Goal: Contribute content

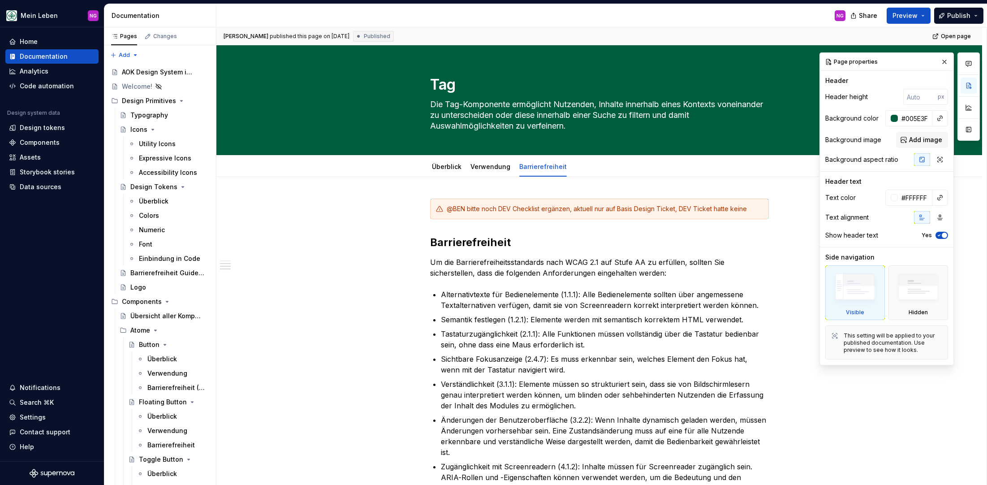
scroll to position [527, 0]
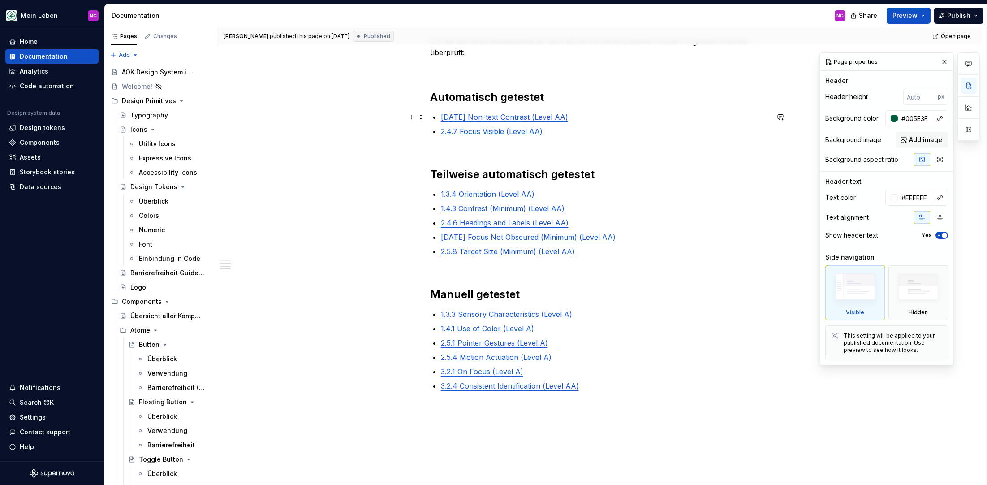
click at [336, 112] on div "@BEN bitte noch DEV Checklist ergänzen, aktuell nur auf Basis Design Ticket, DE…" at bounding box center [599, 117] width 766 height 935
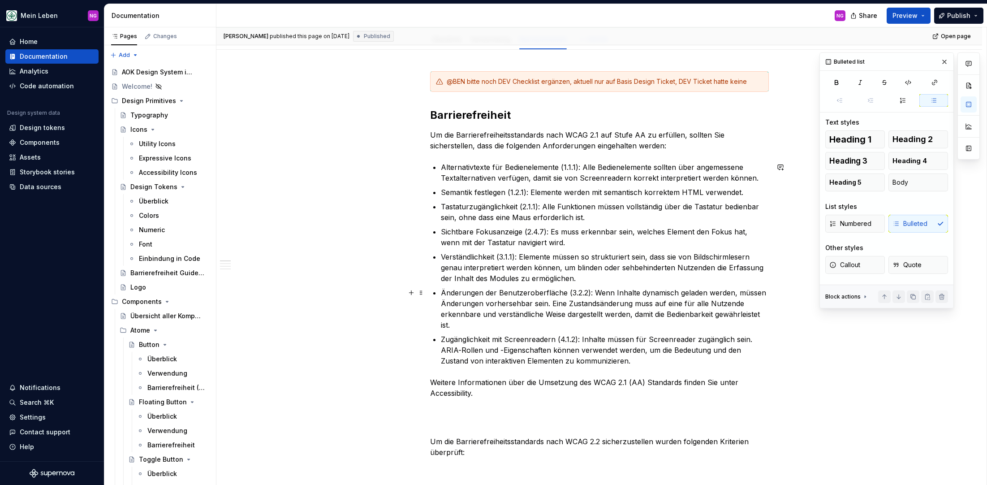
scroll to position [0, 0]
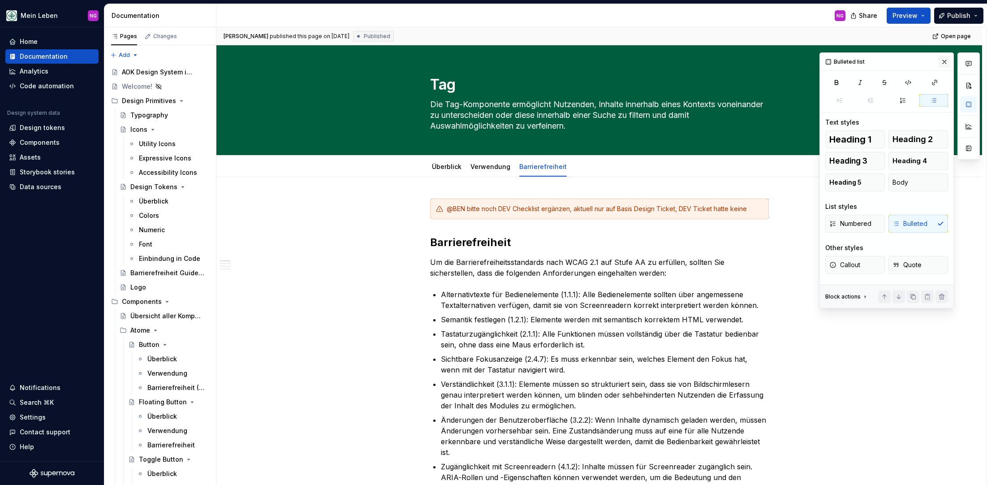
click at [943, 62] on button "button" at bounding box center [944, 62] width 13 height 13
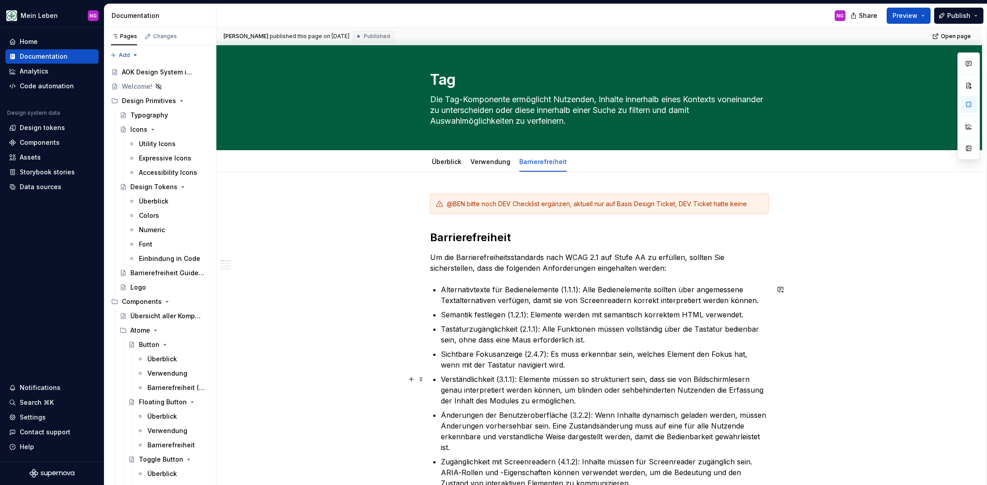
scroll to position [11, 0]
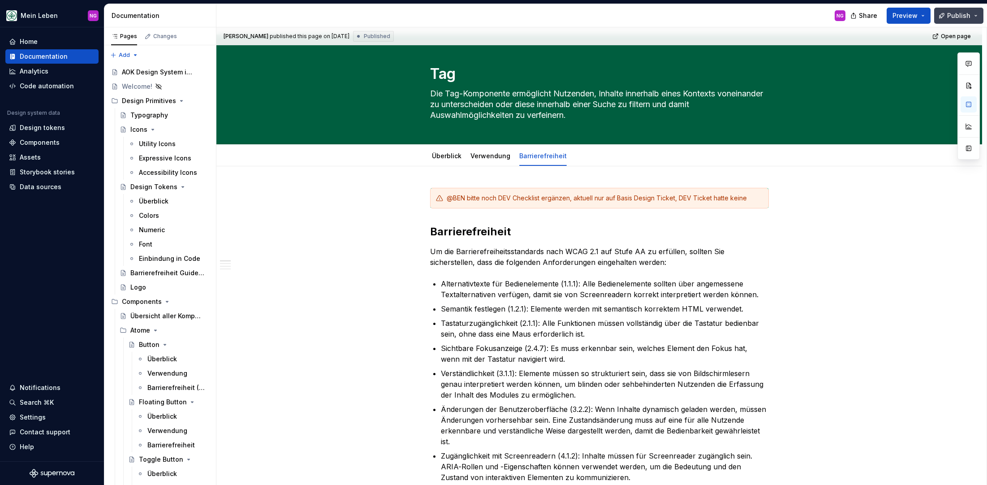
click at [960, 11] on span "Publish" at bounding box center [958, 15] width 23 height 9
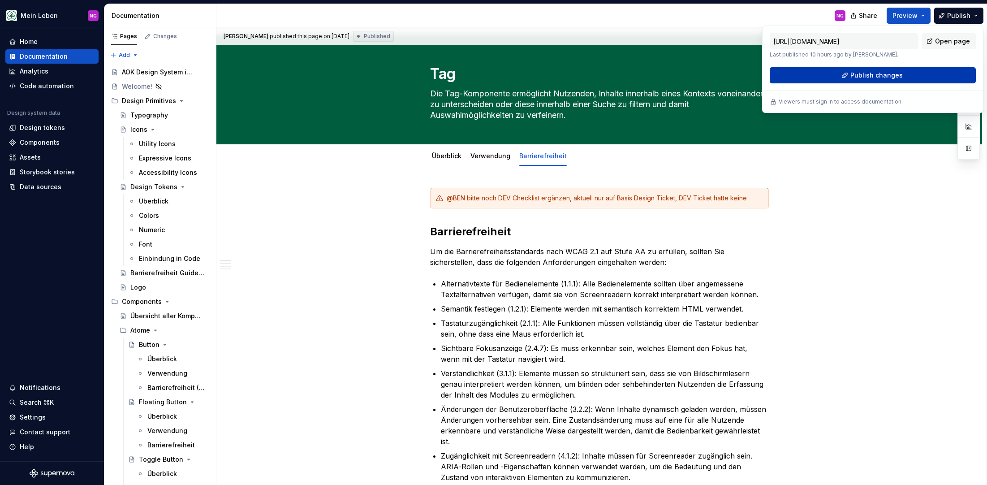
click at [887, 75] on span "Publish changes" at bounding box center [876, 75] width 52 height 9
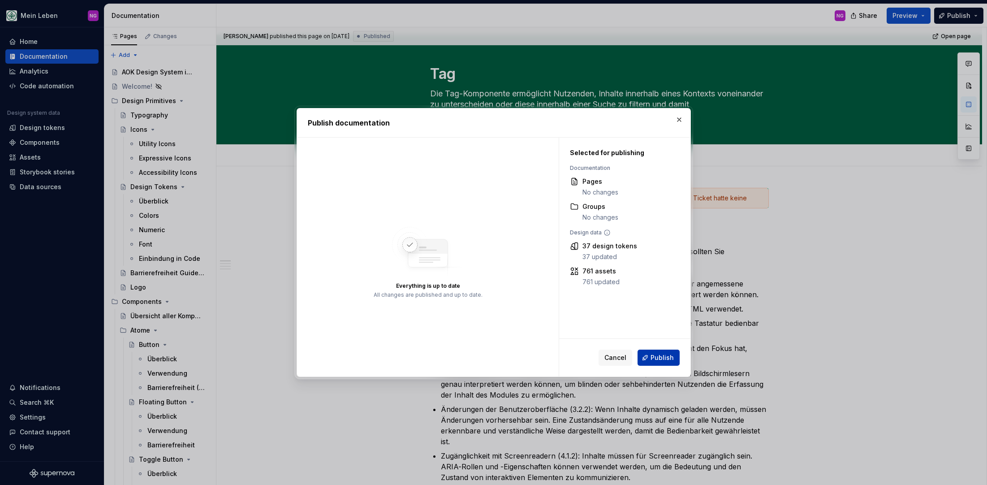
click at [666, 351] on button "Publish" at bounding box center [658, 357] width 42 height 16
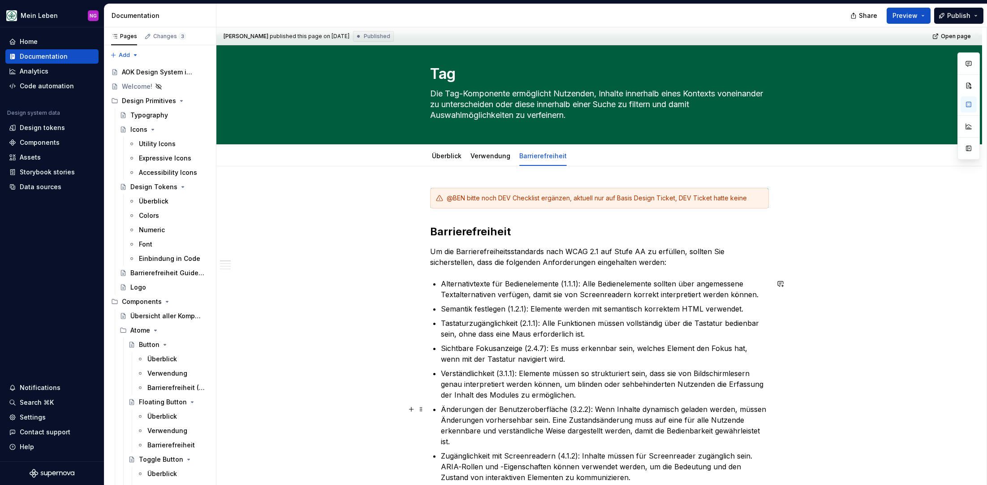
type textarea "*"
